Goal: Task Accomplishment & Management: Use online tool/utility

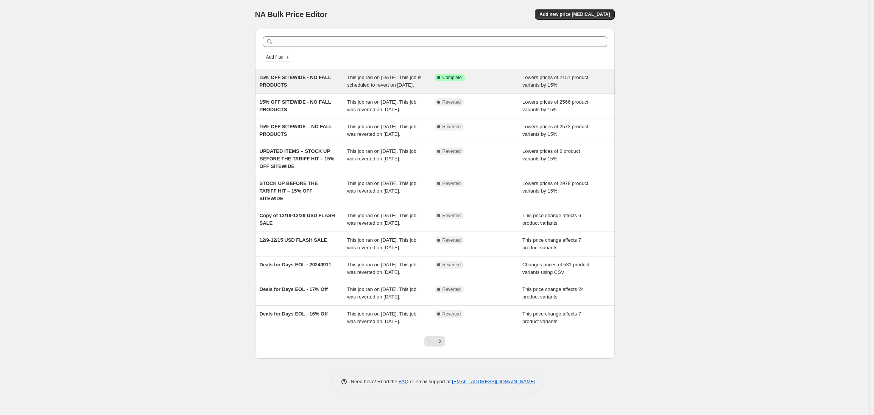
click at [356, 87] on span "This job ran on [DATE]. This job is scheduled to revert on [DATE]." at bounding box center [384, 81] width 74 height 13
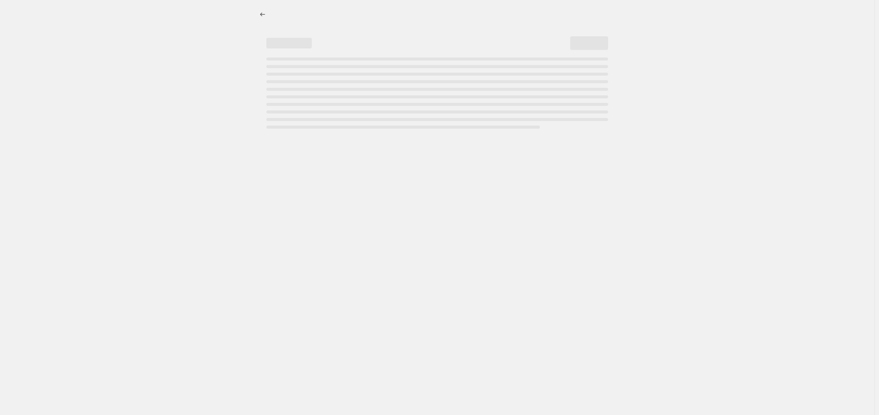
select select "percentage"
select select "no_change"
select select "product_status"
select select "tag"
select select "not_equal"
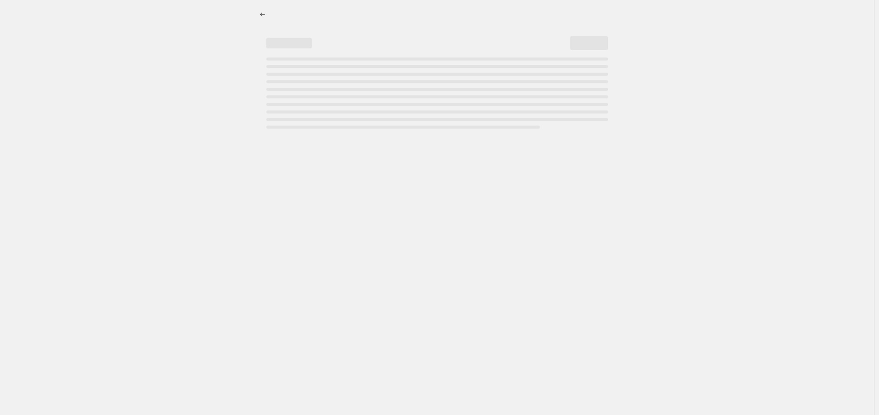
select select "tag"
select select "not_equal"
select select "tag"
select select "not_equal"
select select "tag"
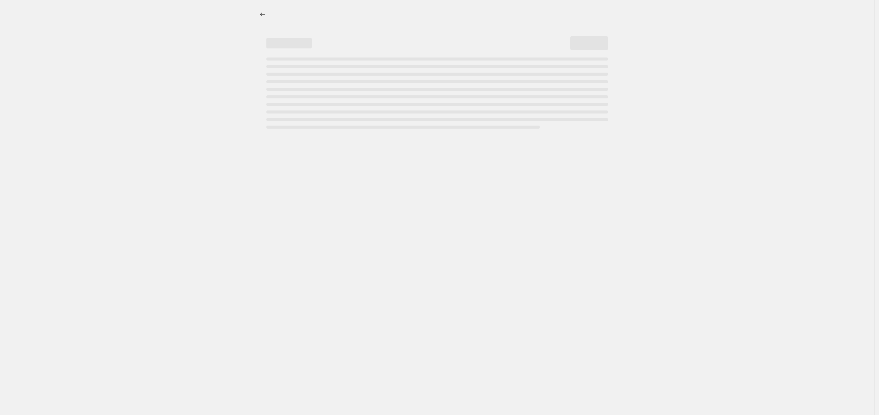
select select "not_equal"
select select "tag"
select select "not_equal"
select select "tag"
select select "not_equal"
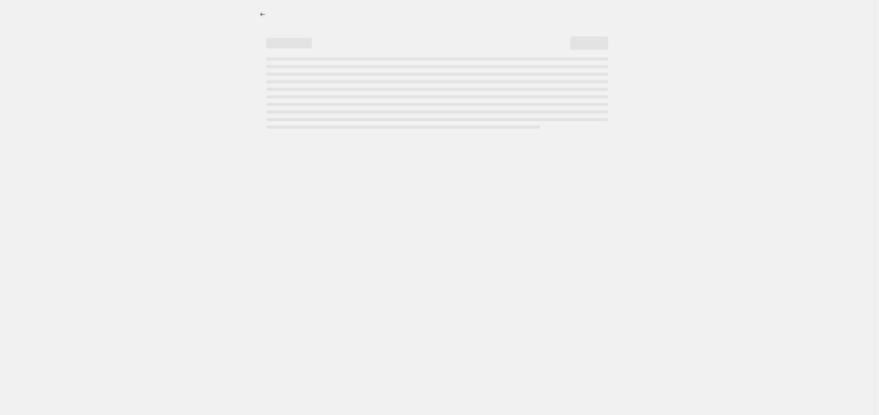
select select "tag"
select select "not_equal"
select select "tag"
select select "not_equal"
select select "tag"
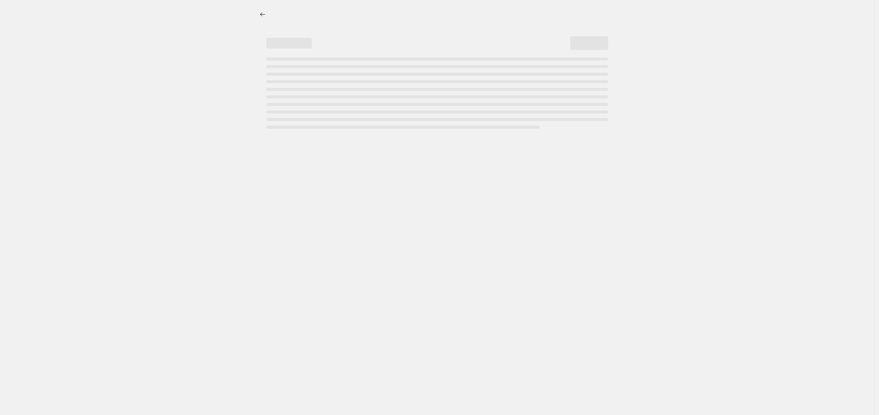
select select "not_equal"
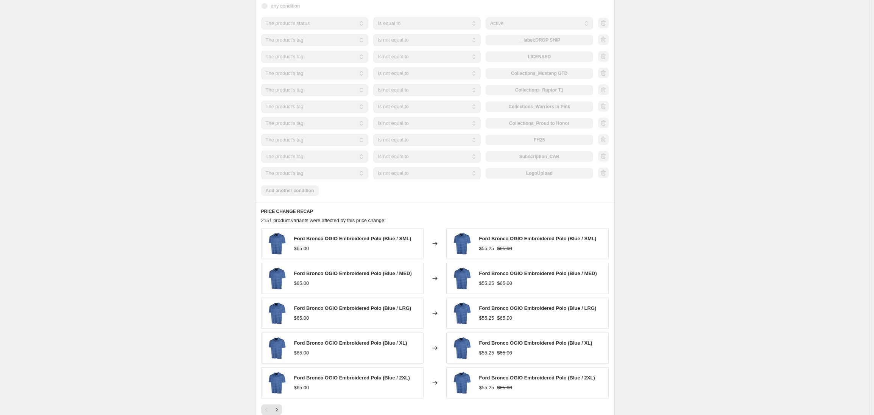
scroll to position [395, 0]
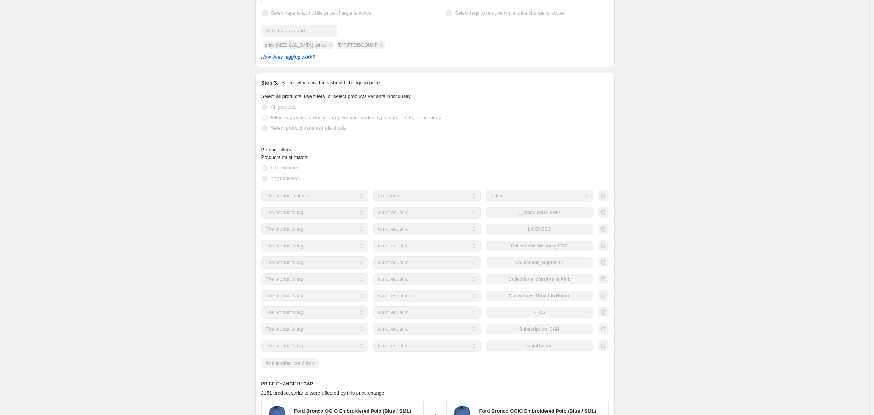
click at [187, 171] on div "15% OFF SITEWIDE - NO FALL PRODUCTS. This page is ready 15% OFF SITEWIDE - NO F…" at bounding box center [435, 215] width 870 height 1220
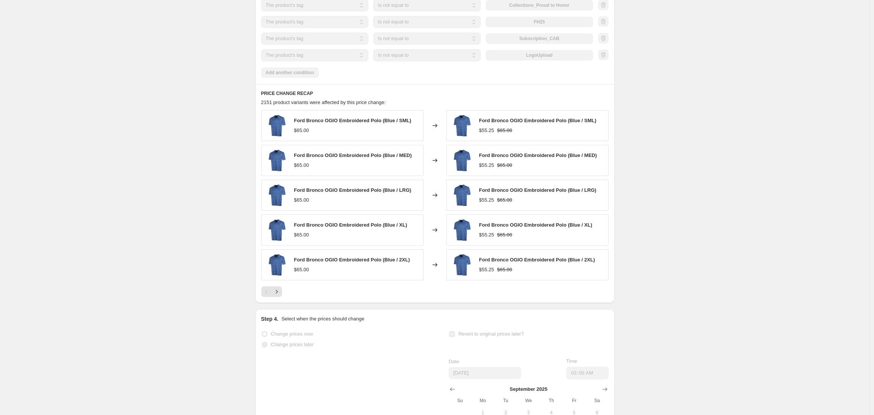
scroll to position [812, 0]
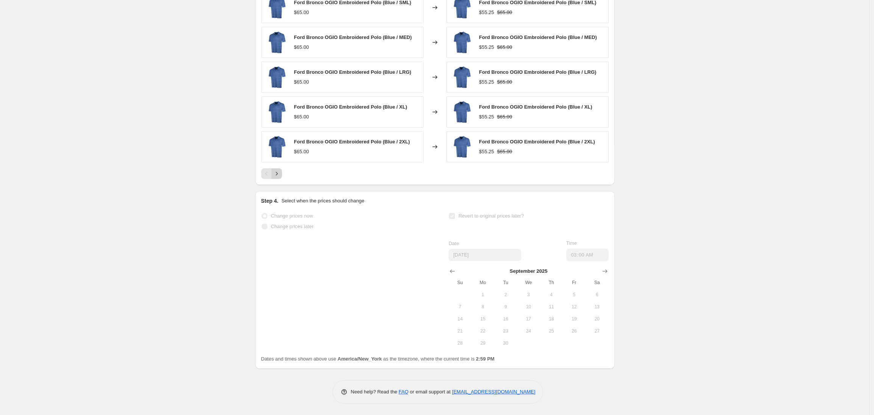
click at [278, 176] on icon "Next" at bounding box center [277, 174] width 8 height 8
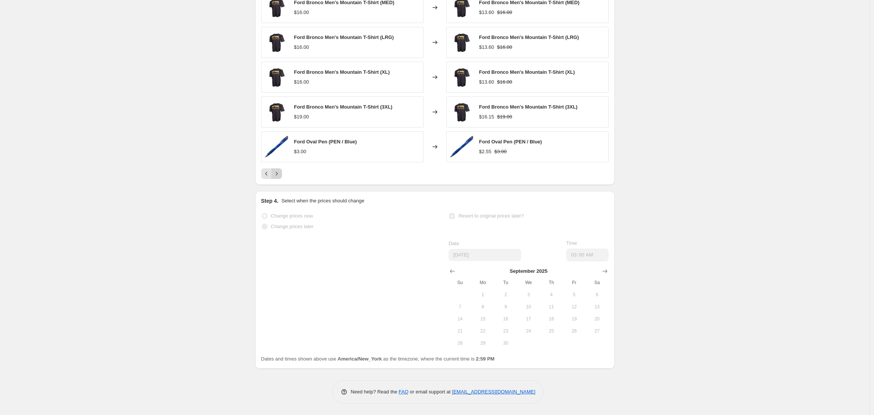
click at [278, 176] on icon "Next" at bounding box center [277, 174] width 8 height 8
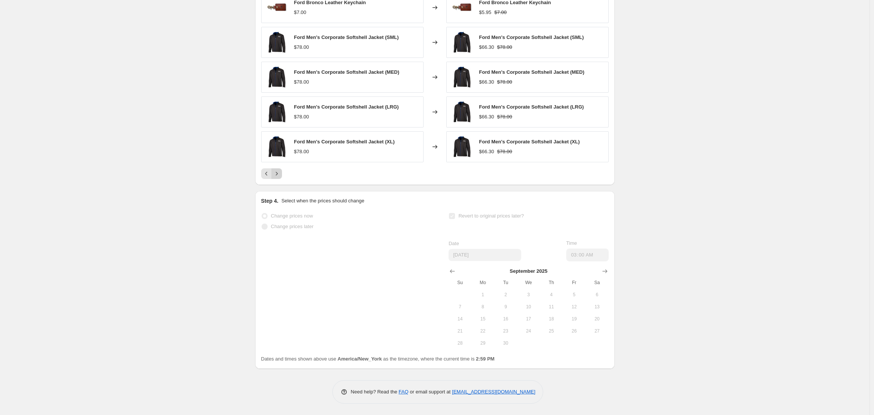
click at [278, 176] on icon "Next" at bounding box center [277, 174] width 8 height 8
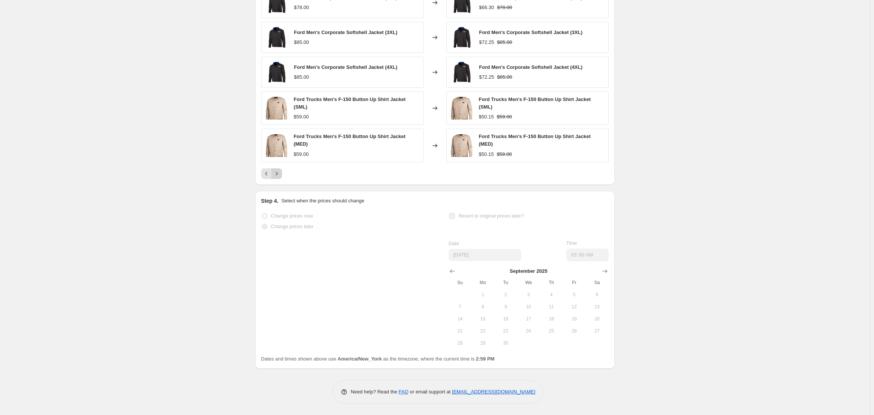
click at [278, 176] on icon "Next" at bounding box center [277, 174] width 8 height 8
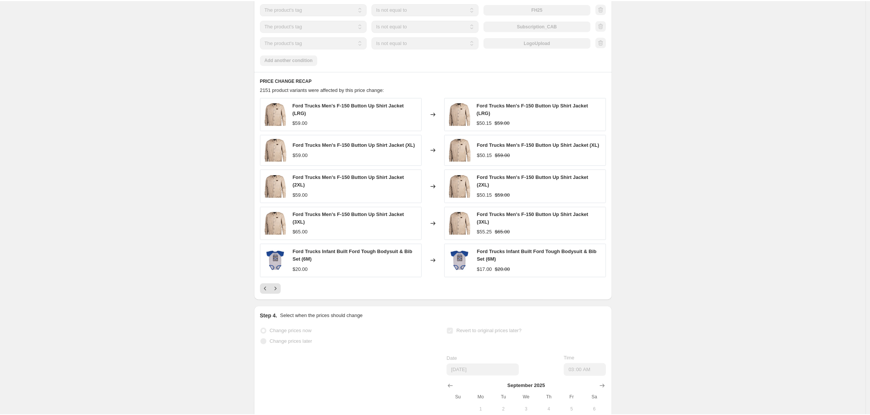
scroll to position [761, 0]
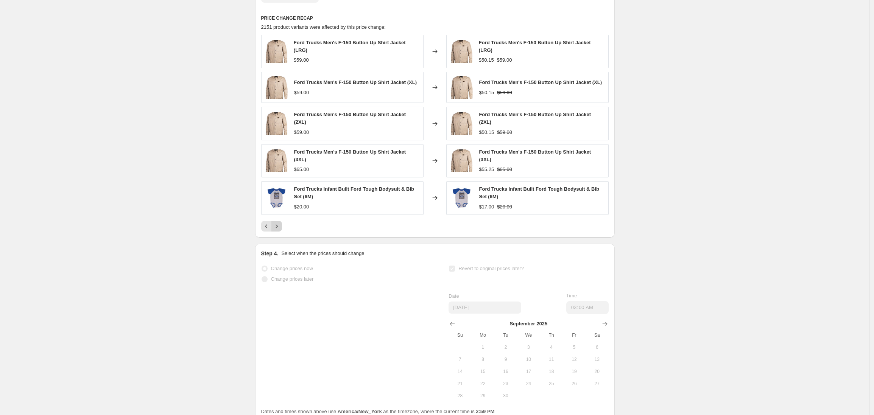
click at [278, 230] on icon "Next" at bounding box center [277, 227] width 8 height 8
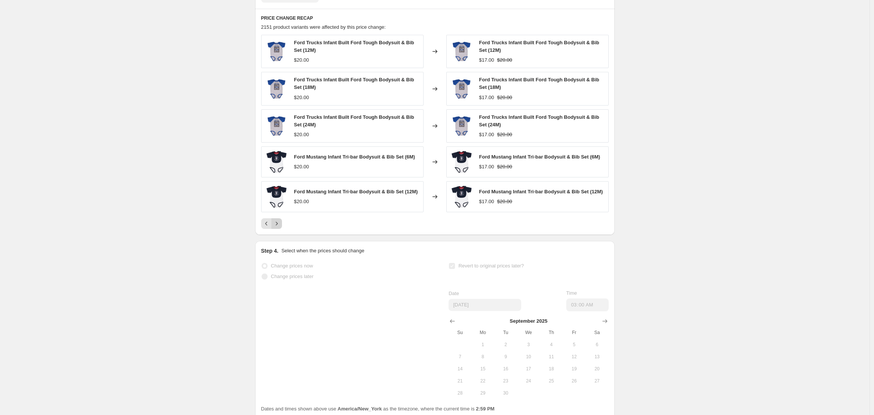
click at [278, 228] on icon "Next" at bounding box center [277, 224] width 8 height 8
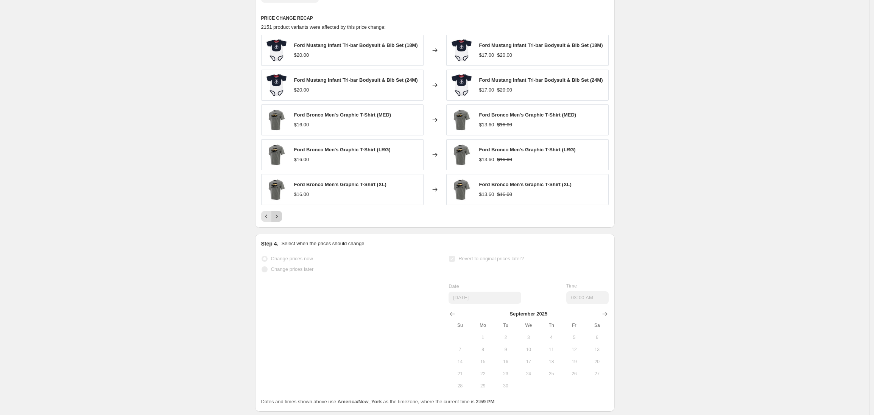
click at [278, 220] on icon "Next" at bounding box center [277, 217] width 8 height 8
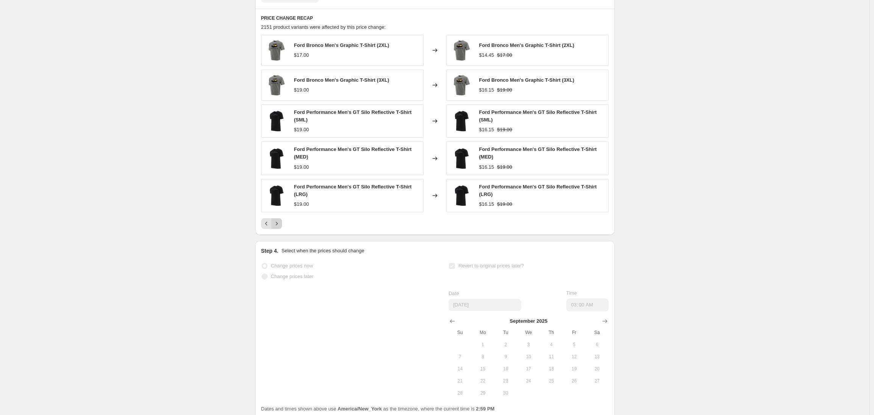
click at [278, 228] on icon "Next" at bounding box center [277, 224] width 8 height 8
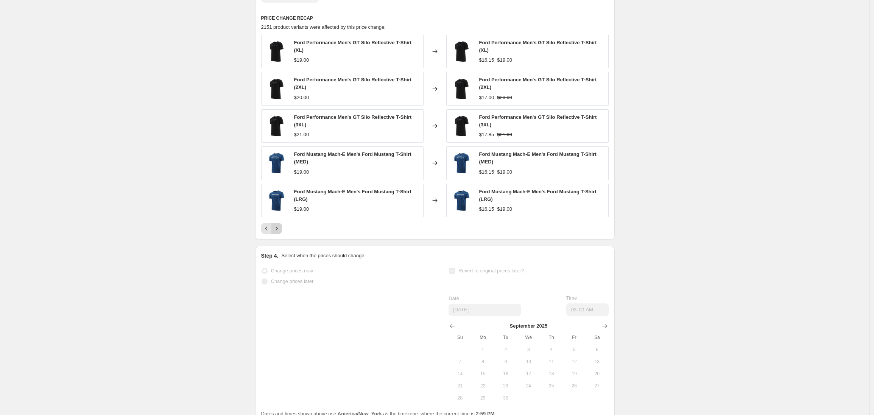
click at [278, 232] on button "Next" at bounding box center [277, 228] width 11 height 11
click at [280, 234] on button "Next" at bounding box center [277, 228] width 11 height 11
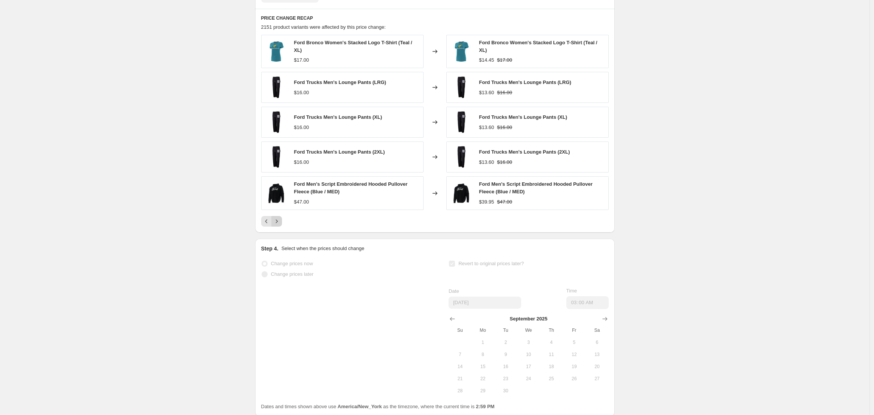
click at [279, 225] on icon "Next" at bounding box center [277, 222] width 8 height 8
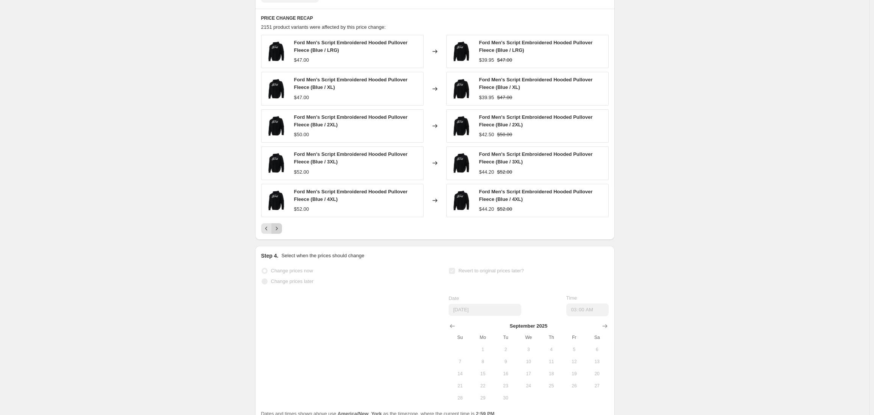
click at [279, 232] on button "Next" at bounding box center [277, 228] width 11 height 11
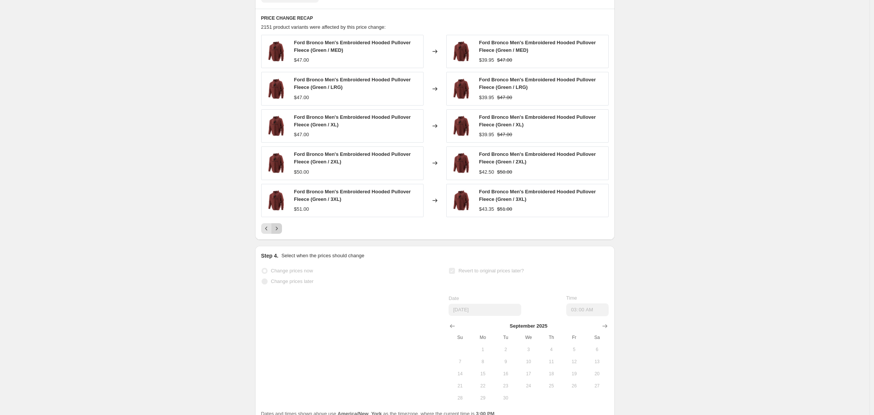
click at [279, 232] on button "Next" at bounding box center [277, 228] width 11 height 11
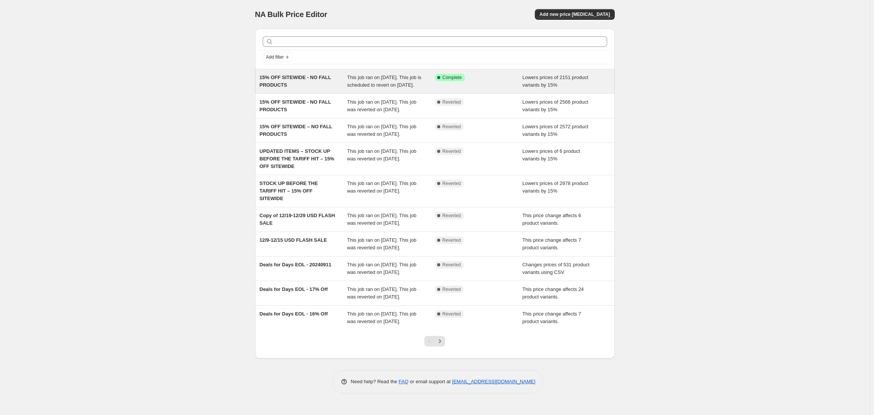
click at [303, 85] on div "15% OFF SITEWIDE - NO FALL PRODUCTS" at bounding box center [304, 81] width 88 height 15
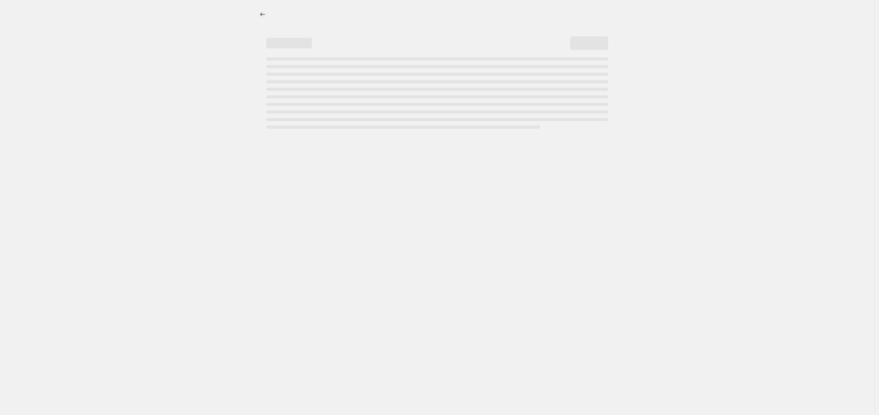
select select "percentage"
select select "no_change"
select select "product_status"
select select "tag"
select select "not_equal"
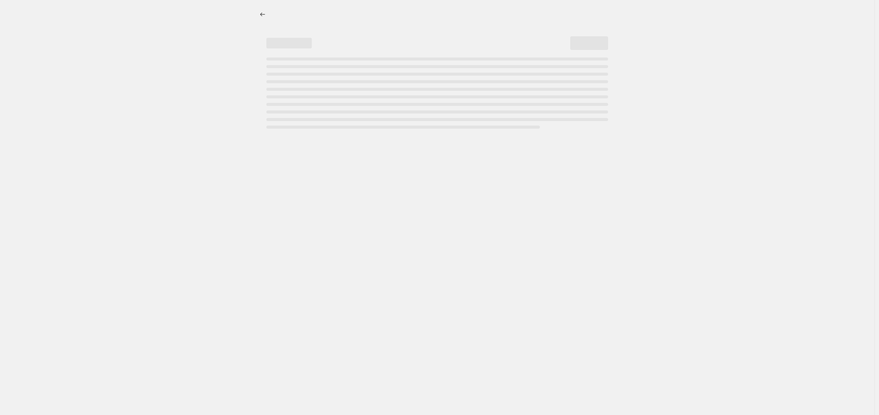
select select "tag"
select select "not_equal"
select select "tag"
select select "not_equal"
select select "tag"
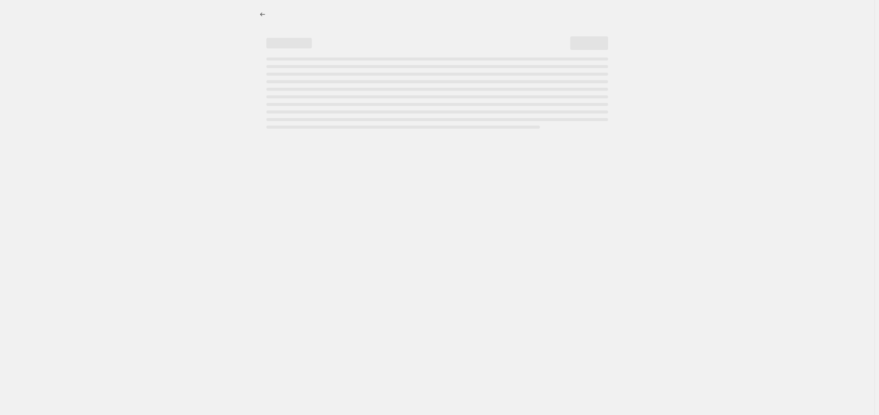
select select "not_equal"
select select "tag"
select select "not_equal"
select select "tag"
select select "not_equal"
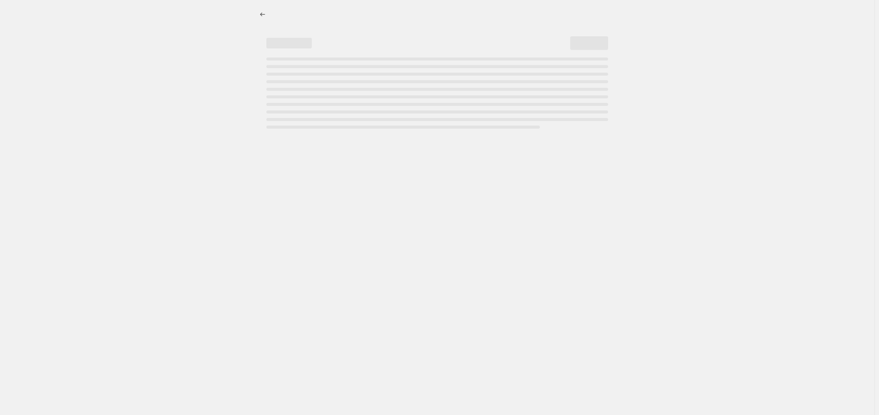
select select "tag"
select select "not_equal"
select select "tag"
select select "not_equal"
select select "tag"
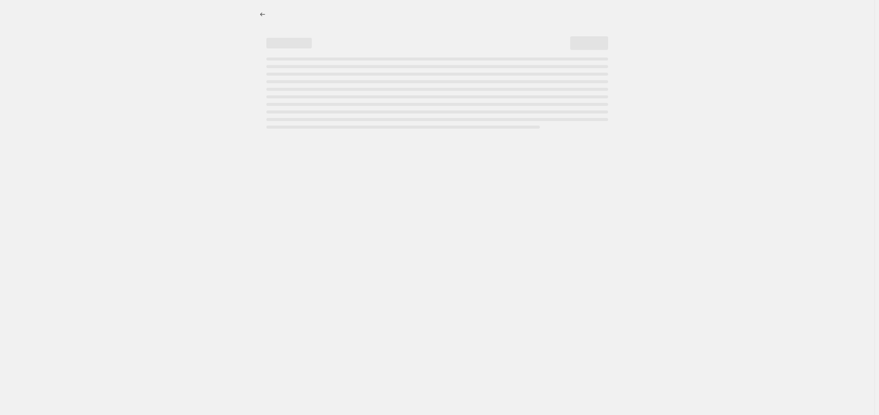
select select "not_equal"
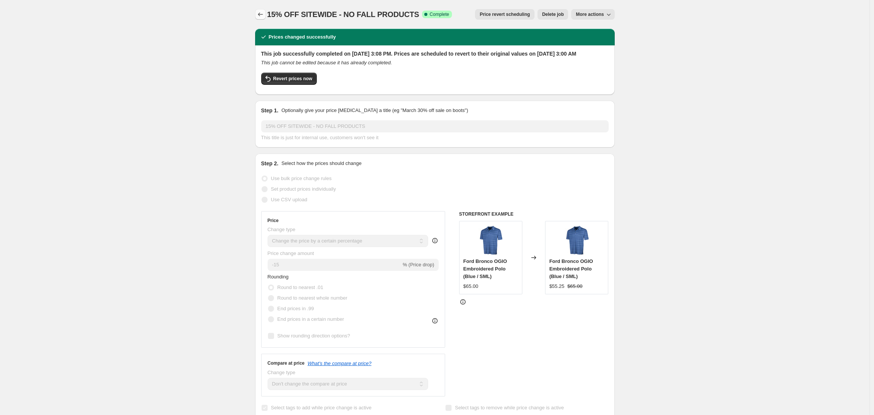
click at [262, 14] on icon "Price change jobs" at bounding box center [260, 14] width 5 height 4
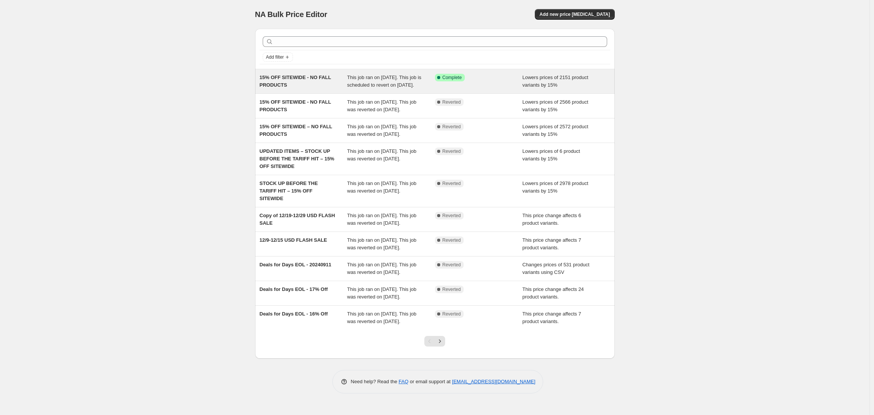
click at [302, 83] on div "15% OFF SITEWIDE - NO FALL PRODUCTS" at bounding box center [304, 81] width 88 height 15
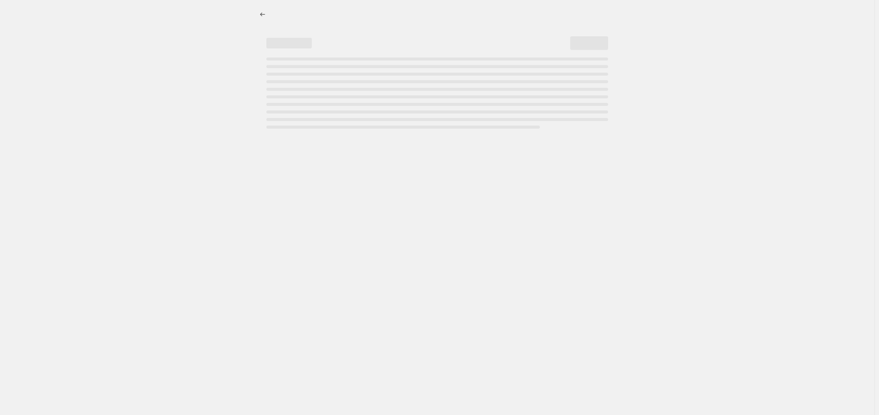
select select "percentage"
select select "no_change"
select select "product_status"
select select "tag"
select select "not_equal"
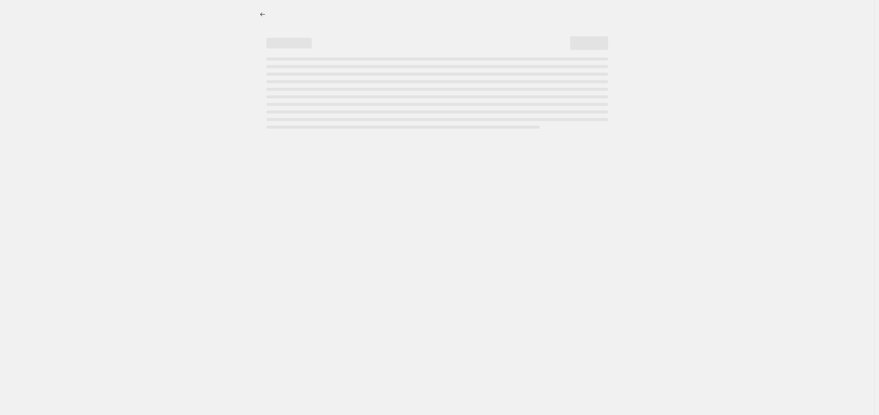
select select "tag"
select select "not_equal"
select select "tag"
select select "not_equal"
select select "tag"
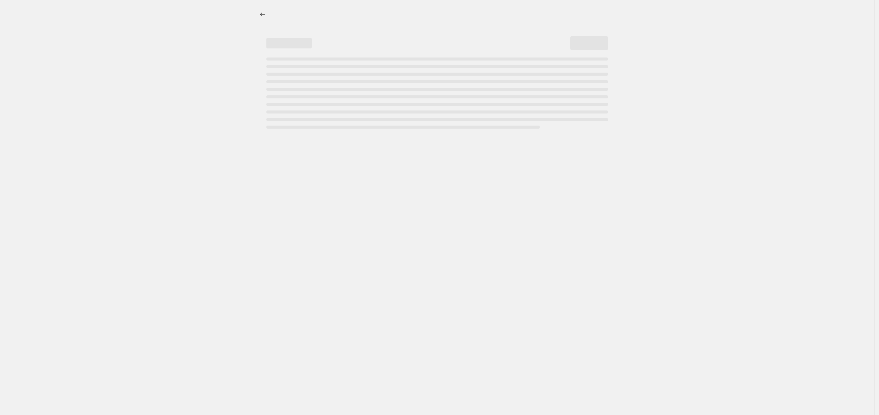
select select "not_equal"
select select "tag"
select select "not_equal"
select select "tag"
select select "not_equal"
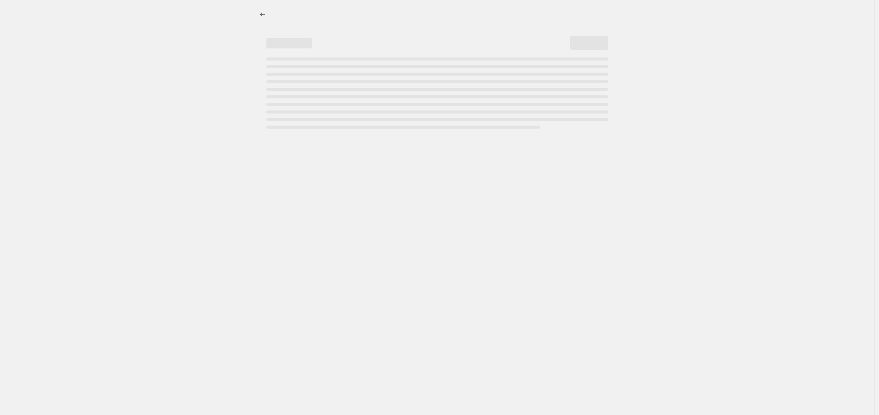
select select "tag"
select select "not_equal"
select select "tag"
select select "not_equal"
select select "tag"
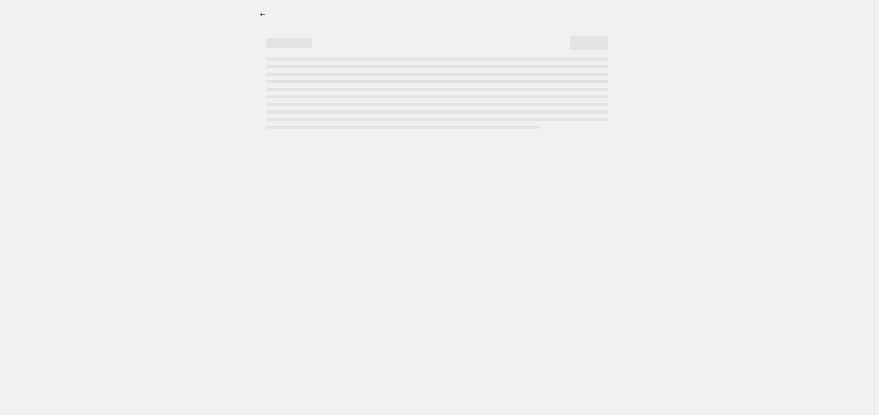
select select "not_equal"
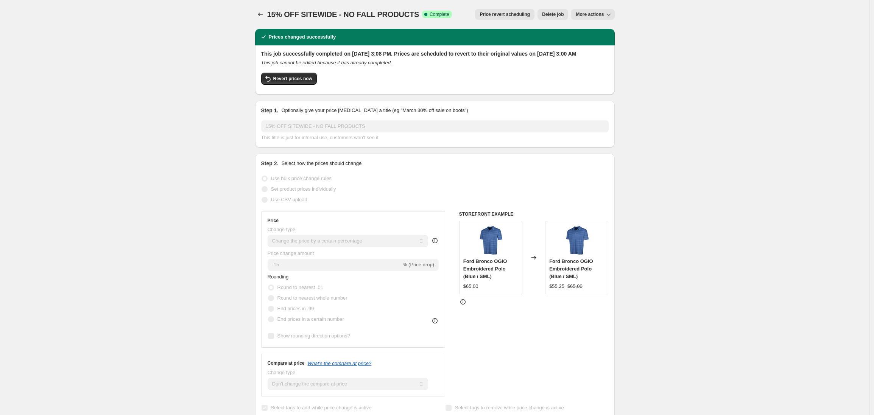
click at [602, 17] on span "More actions" at bounding box center [590, 14] width 28 height 6
click at [553, 14] on span "Delete job" at bounding box center [553, 14] width 22 height 6
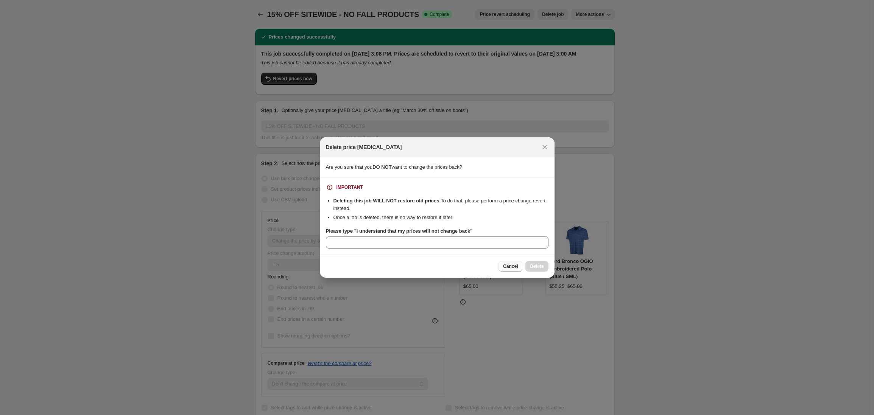
click at [510, 267] on span "Cancel" at bounding box center [510, 267] width 15 height 6
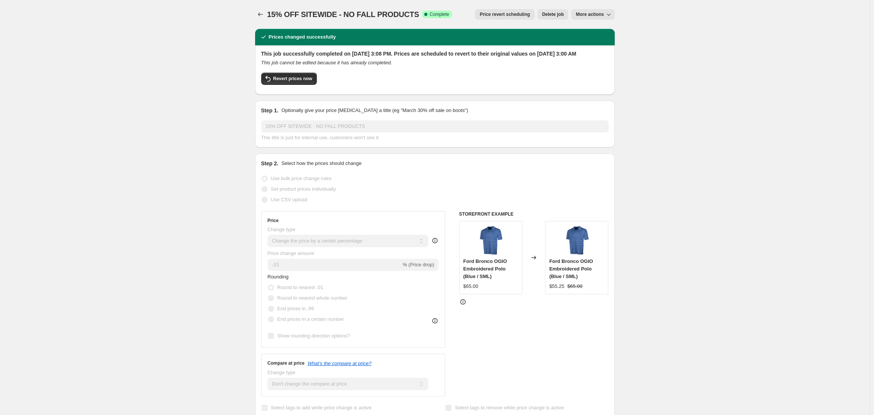
click at [595, 18] on button "More actions" at bounding box center [593, 14] width 43 height 11
click at [594, 30] on span "Copy to new job" at bounding box center [595, 30] width 35 height 6
select select "percentage"
select select "no_change"
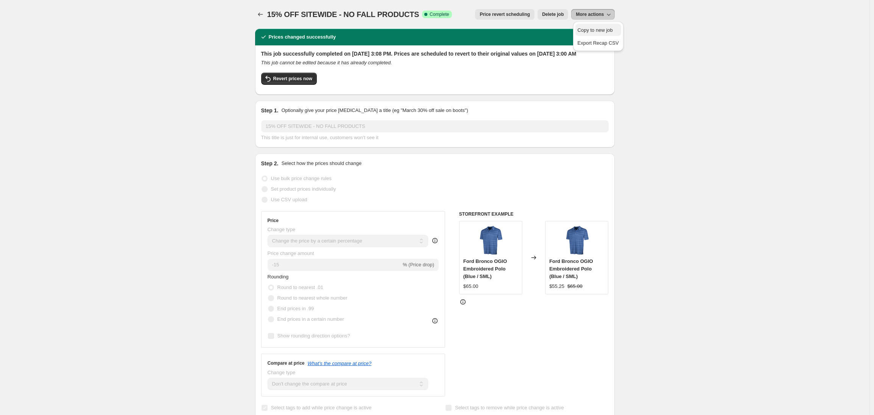
select select "product_status"
select select "tag"
select select "not_equal"
select select "tag"
select select "not_equal"
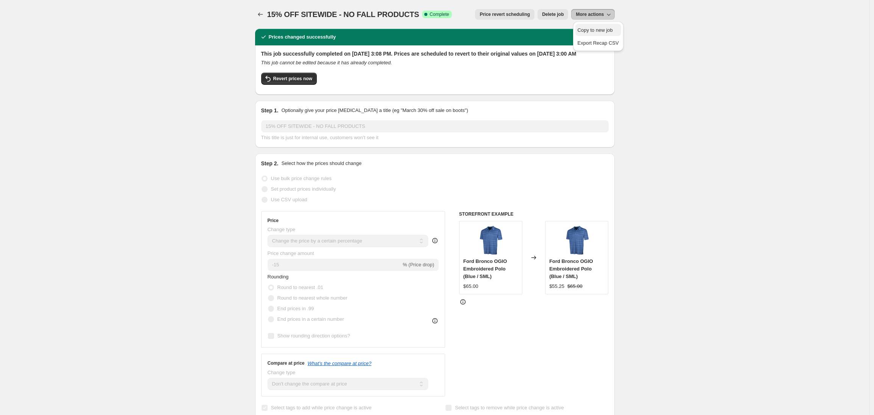
select select "tag"
select select "not_equal"
select select "tag"
select select "not_equal"
select select "tag"
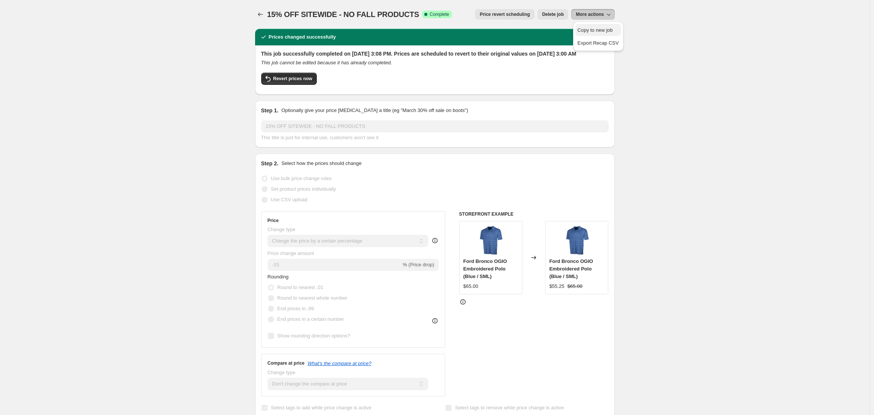
select select "not_equal"
select select "tag"
select select "not_equal"
select select "tag"
select select "not_equal"
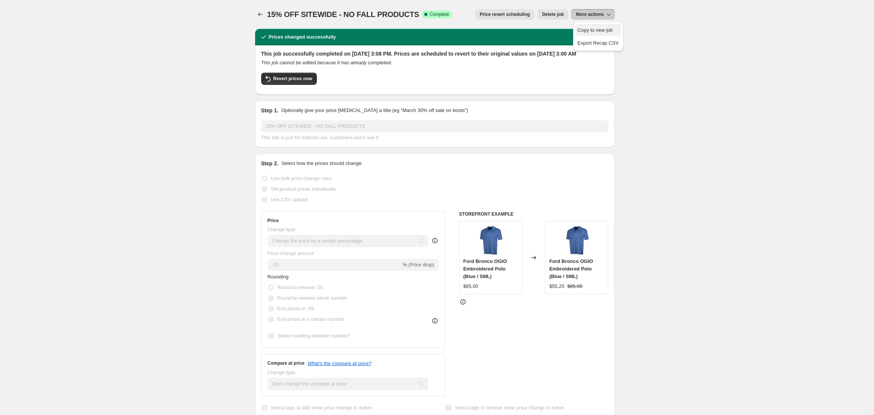
select select "tag"
select select "not_equal"
select select "tag"
select select "not_equal"
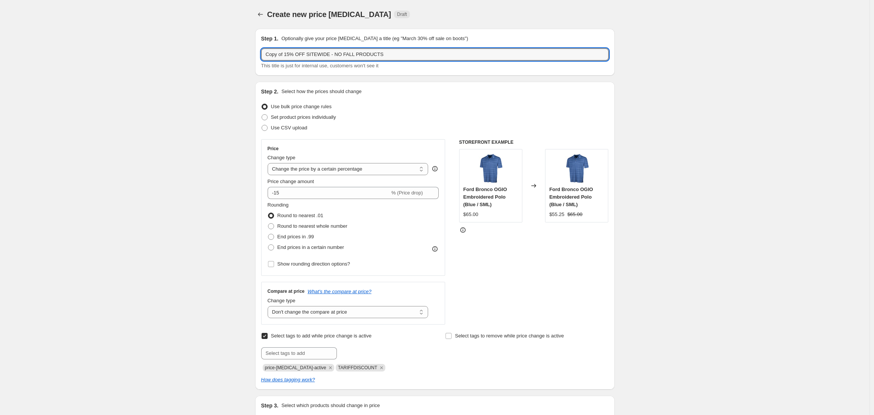
drag, startPoint x: 286, startPoint y: 55, endPoint x: 251, endPoint y: 54, distance: 34.1
type input "15% OFF SITEWIDE - NO FALL PRODUCTS"
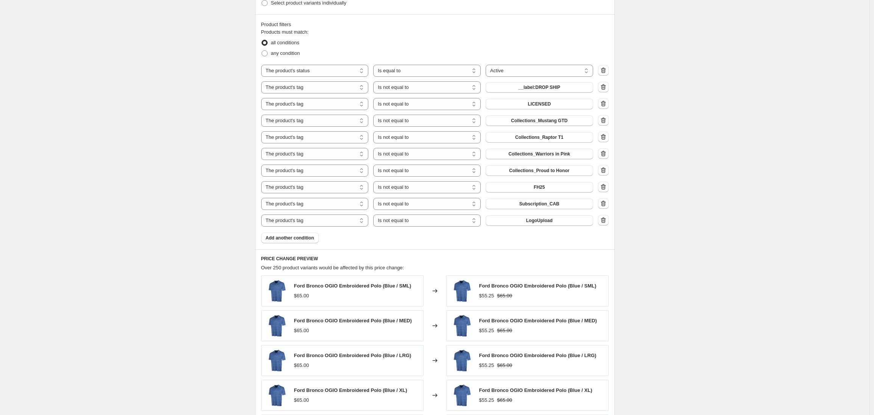
scroll to position [460, 0]
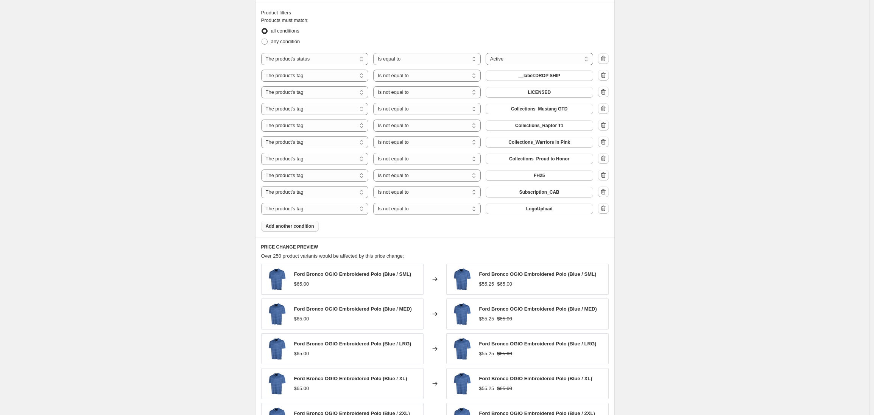
click at [305, 226] on span "Add another condition" at bounding box center [290, 226] width 48 height 6
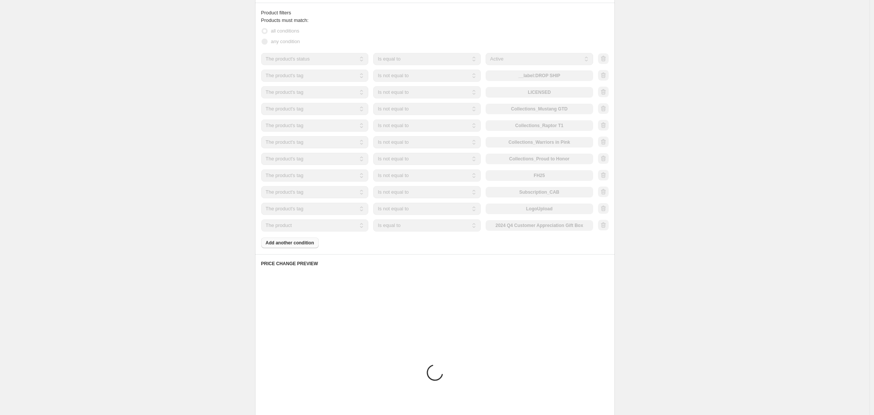
scroll to position [445, 0]
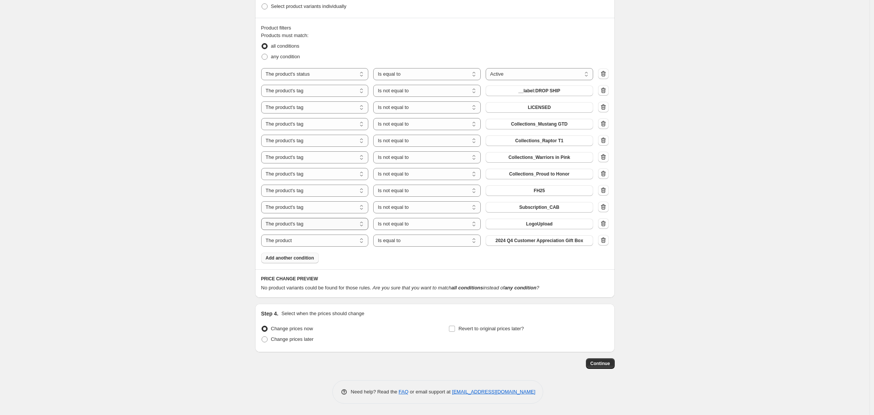
click at [312, 226] on select "The product The product's collection The product's tag The product's vendor The…" at bounding box center [315, 224] width 108 height 12
click at [317, 242] on select "The product The product's collection The product's tag The product's vendor The…" at bounding box center [315, 241] width 108 height 12
select select "tag"
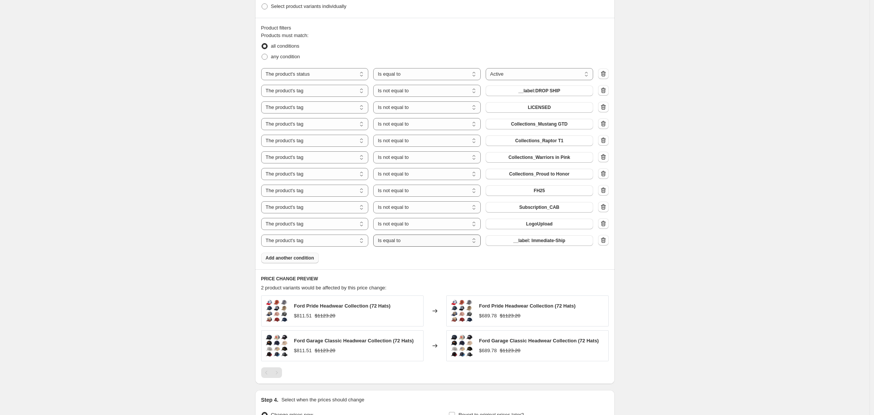
click at [425, 243] on select "Is equal to Is not equal to" at bounding box center [427, 241] width 108 height 12
select select "not_equal"
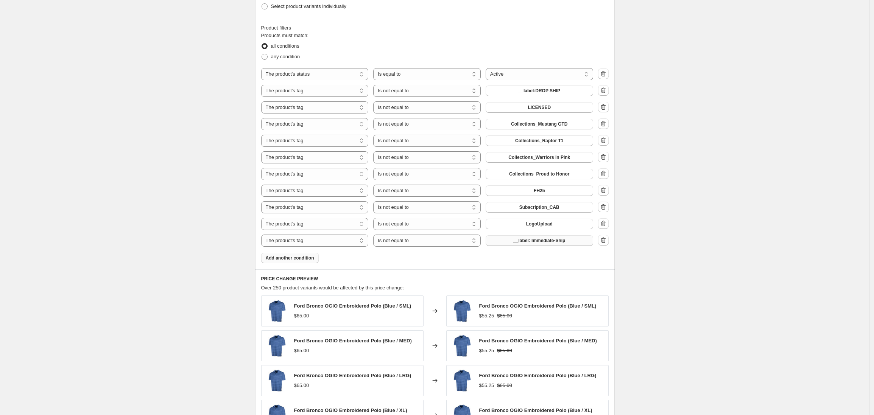
click at [538, 242] on span "__label: Immediate-Ship" at bounding box center [540, 241] width 52 height 6
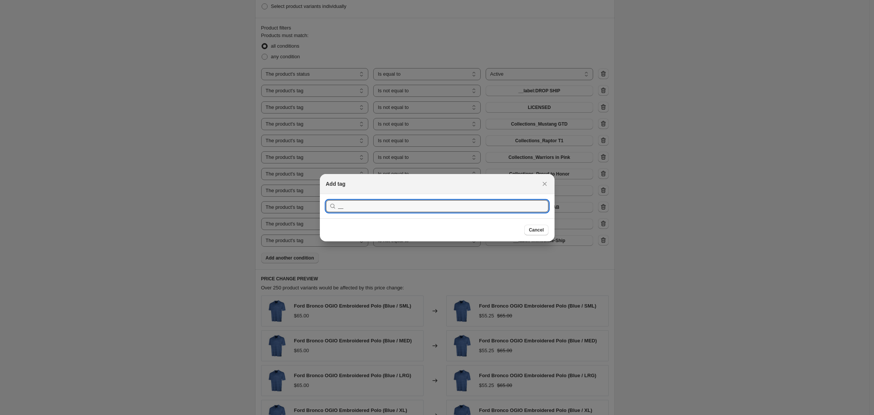
type input "_"
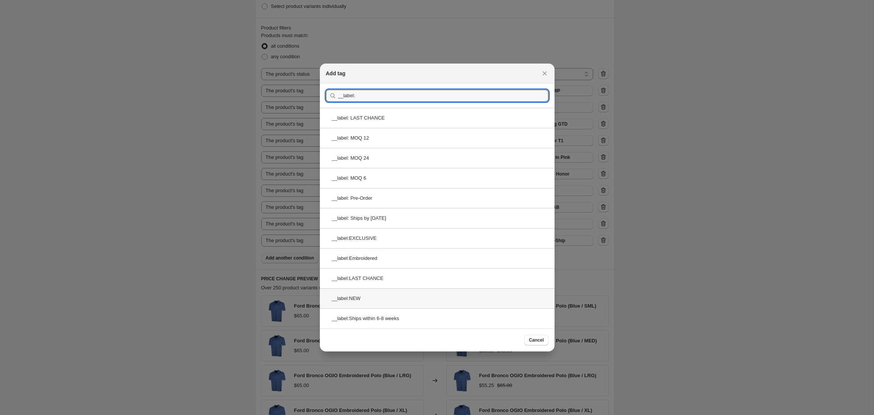
type input "__label:"
click at [364, 297] on div "__label:NEW" at bounding box center [437, 299] width 235 height 20
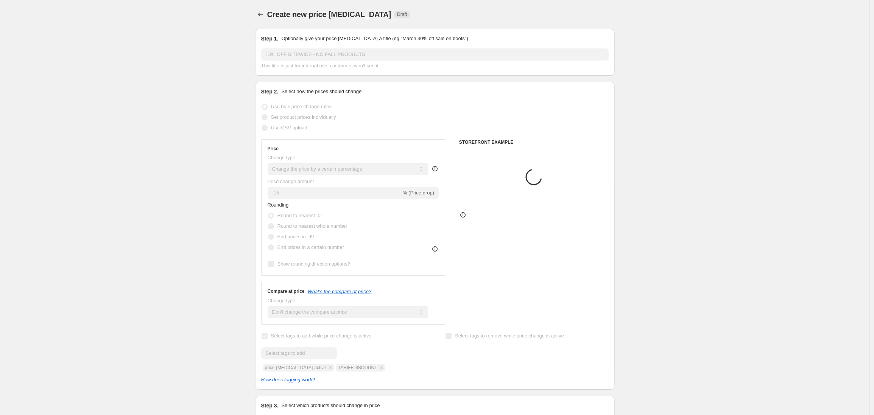
scroll to position [445, 0]
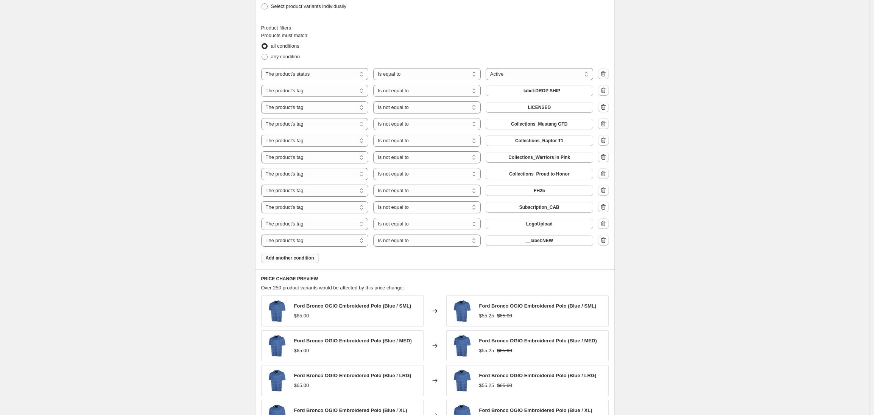
click at [637, 255] on div "Create new price change job. This page is ready Create new price change job Dra…" at bounding box center [435, 80] width 870 height 1051
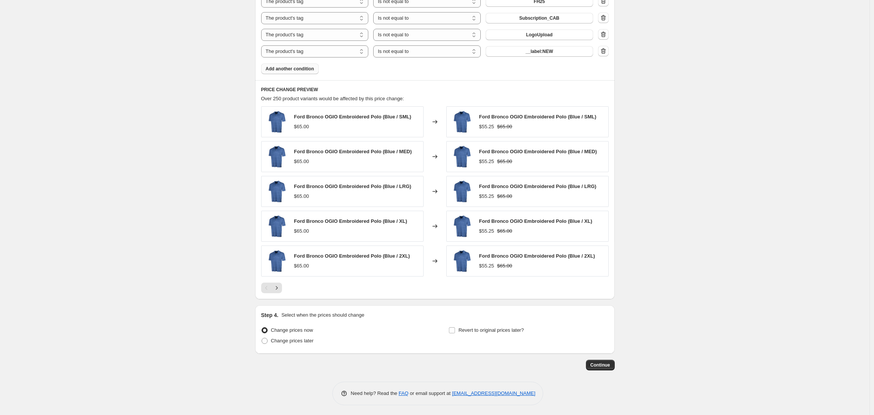
scroll to position [636, 0]
click at [455, 330] on input "Revert to original prices later?" at bounding box center [452, 329] width 6 height 6
checkbox input "true"
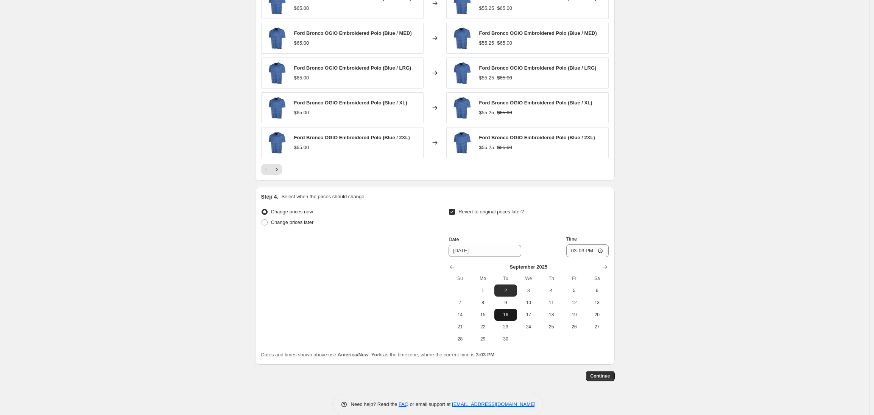
scroll to position [754, 0]
click at [487, 313] on span "15" at bounding box center [483, 314] width 17 height 6
type input "[DATE]"
click at [575, 252] on input "15:03" at bounding box center [588, 250] width 42 height 13
type input "03:00"
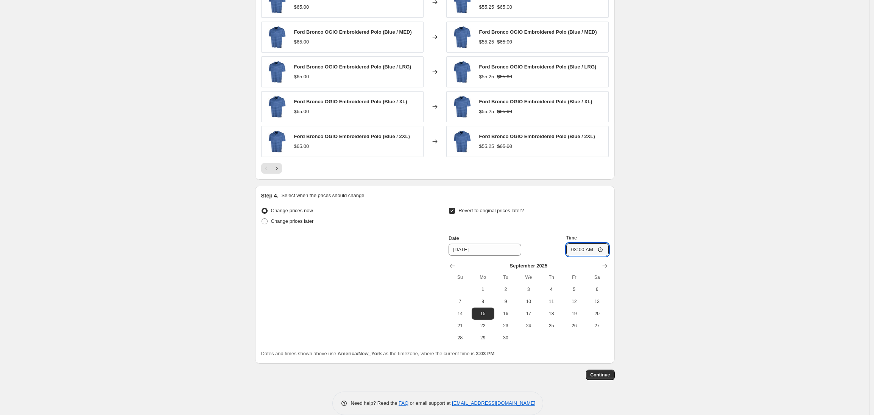
drag, startPoint x: 656, startPoint y: 331, endPoint x: 654, endPoint y: 336, distance: 4.8
click at [603, 376] on span "Continue" at bounding box center [601, 375] width 20 height 6
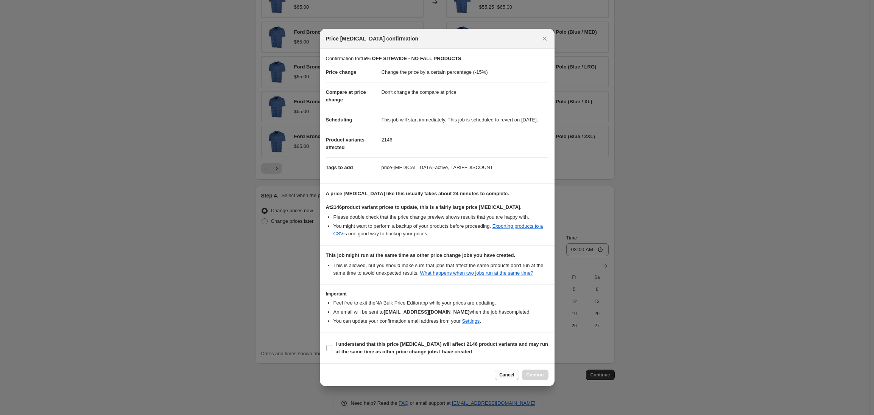
click at [503, 378] on span "Cancel" at bounding box center [507, 375] width 15 height 6
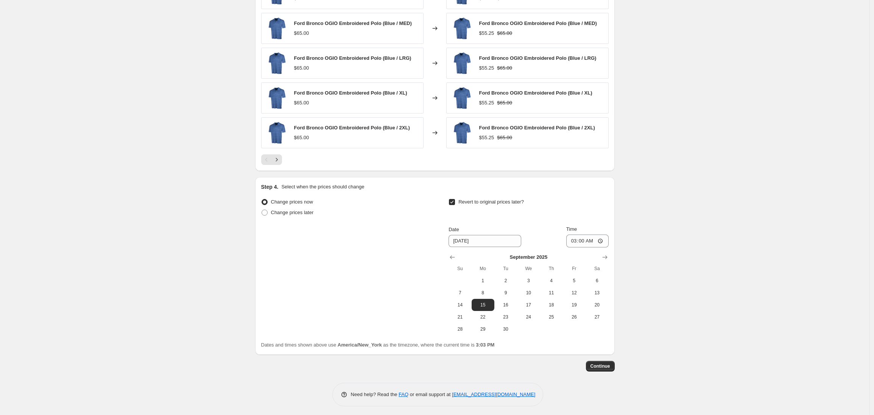
scroll to position [765, 0]
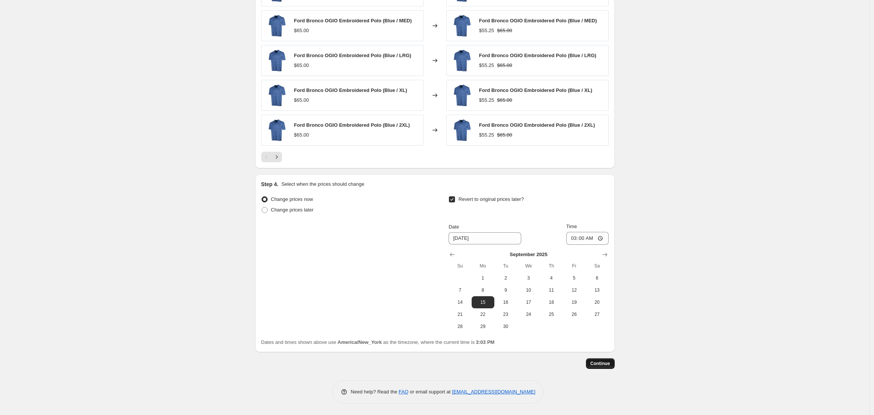
click at [596, 366] on span "Continue" at bounding box center [601, 364] width 20 height 6
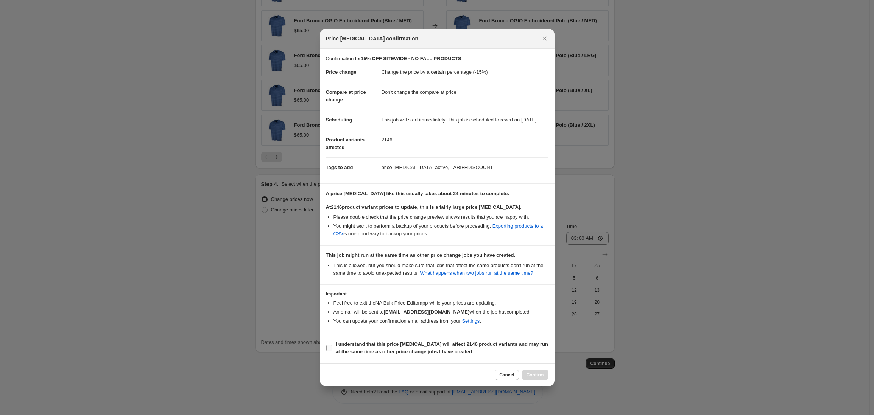
click at [331, 351] on input "I understand that this price change job will affect 2146 product variants and m…" at bounding box center [329, 348] width 6 height 6
checkbox input "true"
click at [534, 378] on span "Confirm" at bounding box center [535, 375] width 17 height 6
